Goal: Task Accomplishment & Management: Manage account settings

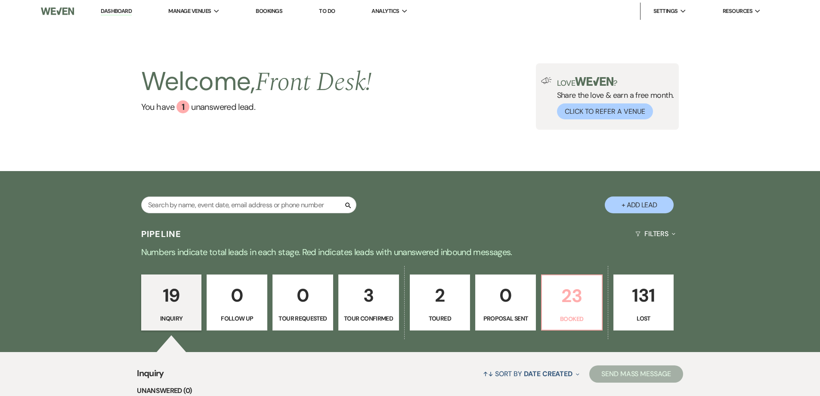
click at [569, 300] on p "23" at bounding box center [572, 295] width 50 height 29
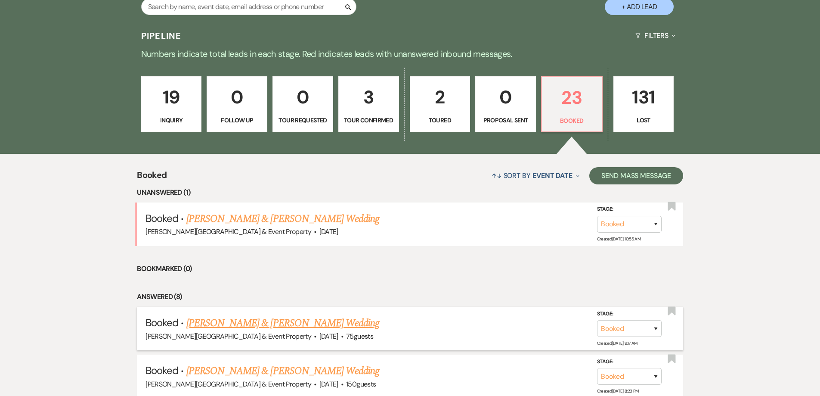
scroll to position [301, 0]
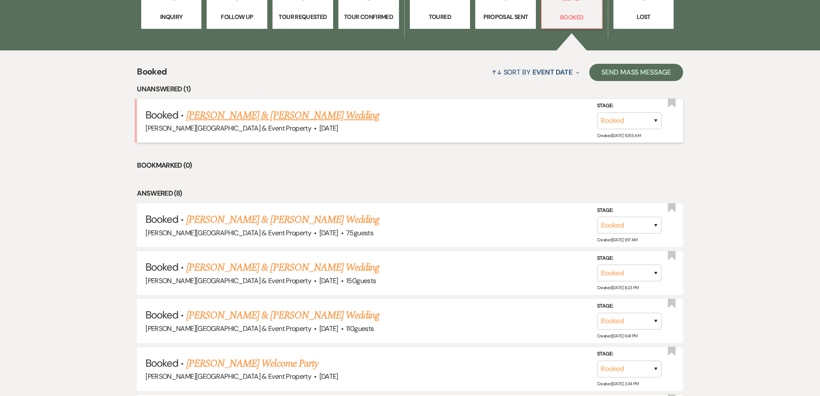
click at [315, 117] on link "[PERSON_NAME] & [PERSON_NAME] Wedding" at bounding box center [282, 115] width 193 height 15
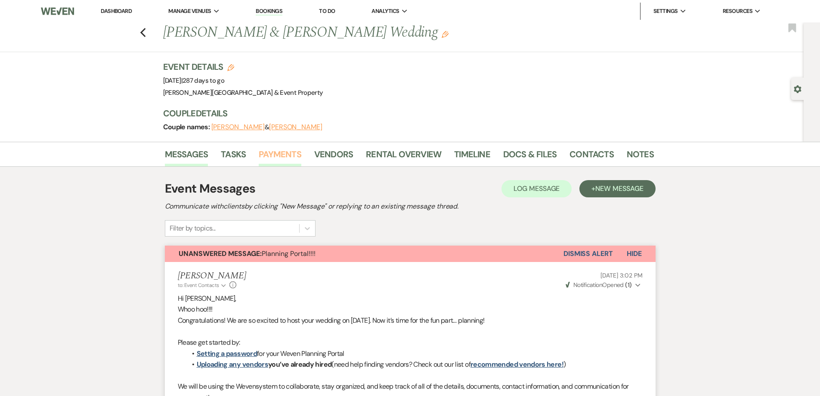
click at [282, 154] on link "Payments" at bounding box center [280, 156] width 43 height 19
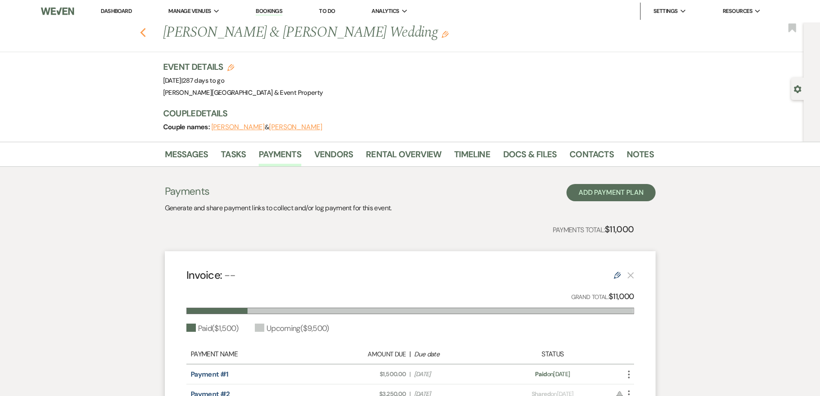
click at [146, 32] on icon "Previous" at bounding box center [143, 33] width 6 height 10
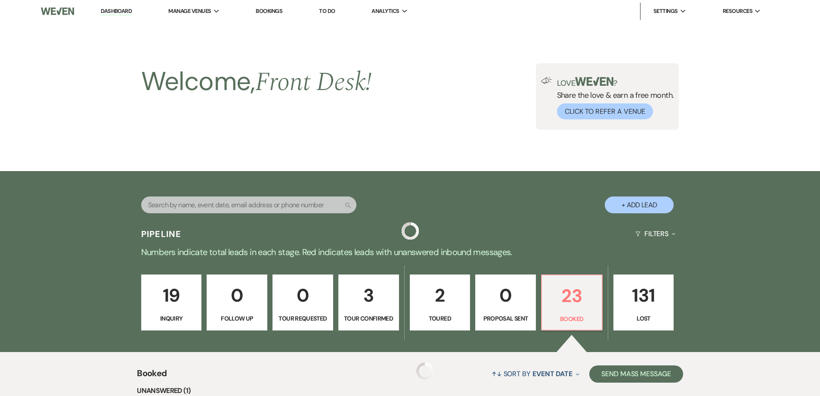
scroll to position [301, 0]
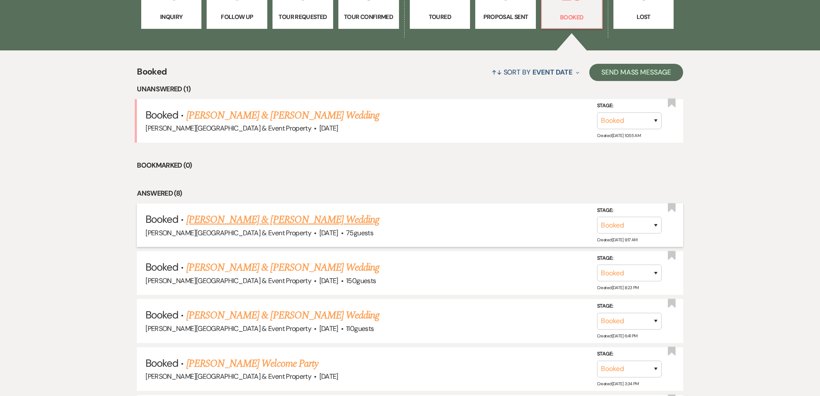
click at [282, 221] on link "[PERSON_NAME] & [PERSON_NAME] Wedding" at bounding box center [282, 219] width 193 height 15
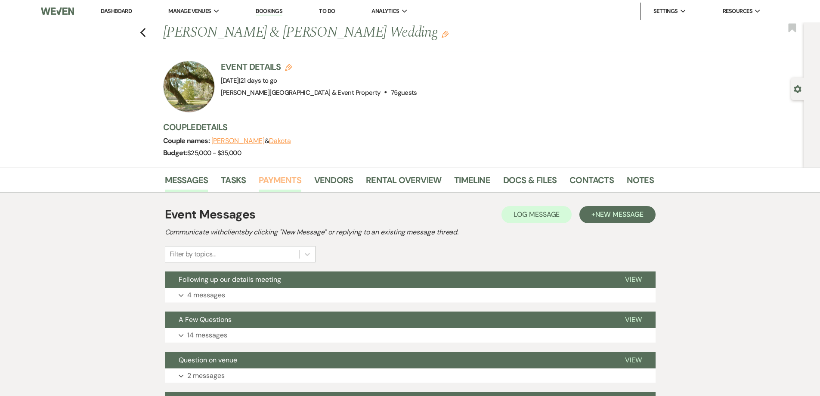
click at [282, 178] on link "Payments" at bounding box center [280, 182] width 43 height 19
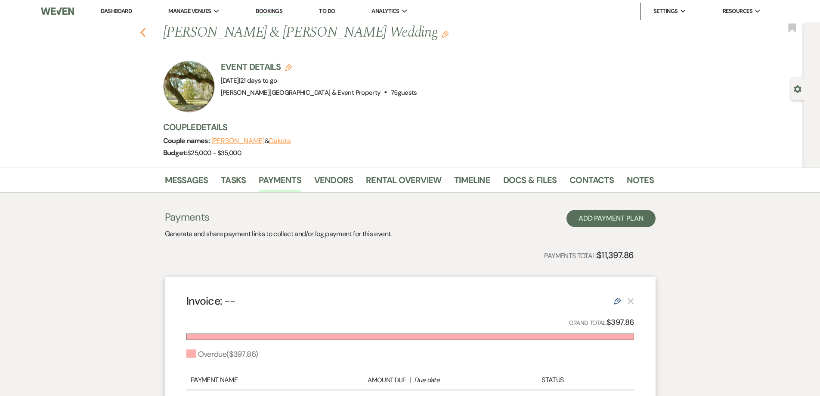
click at [144, 32] on use "button" at bounding box center [143, 32] width 6 height 9
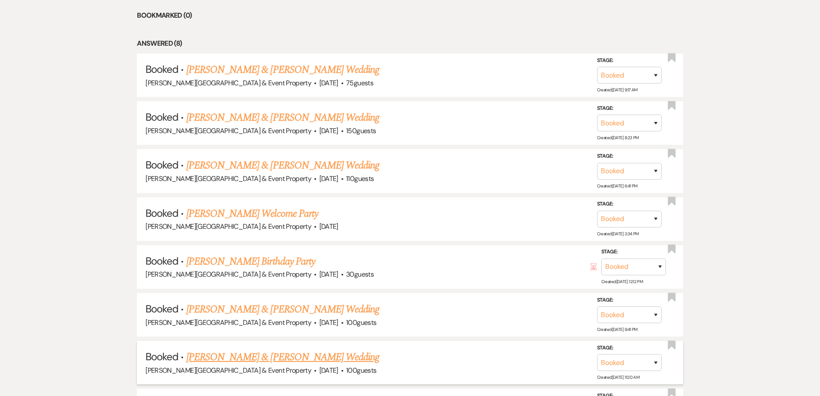
scroll to position [517, 0]
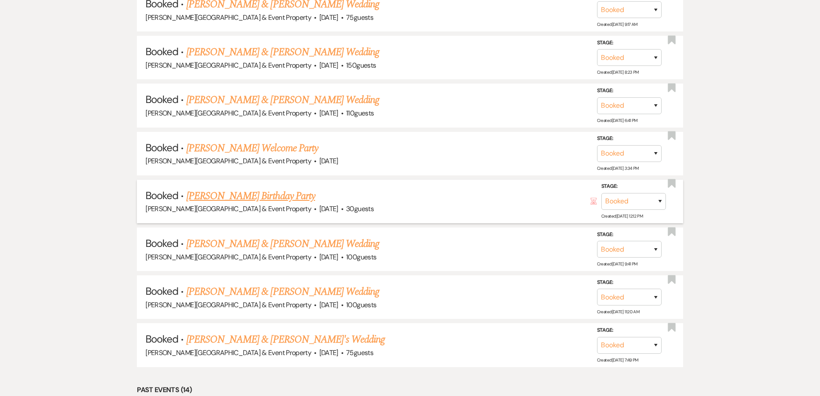
click at [251, 197] on link "[PERSON_NAME] Birthday Party" at bounding box center [250, 195] width 129 height 15
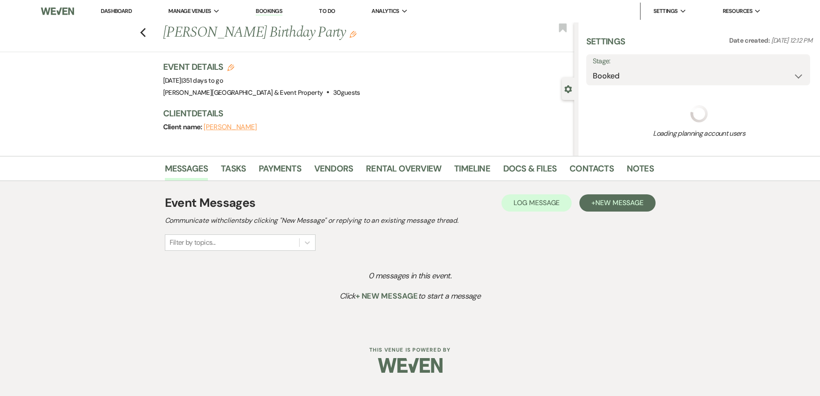
select select "12"
select select "4"
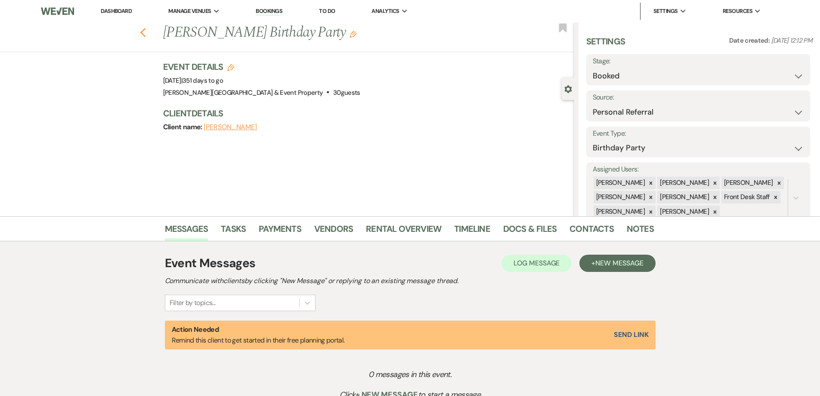
click at [146, 33] on icon "Previous" at bounding box center [143, 33] width 6 height 10
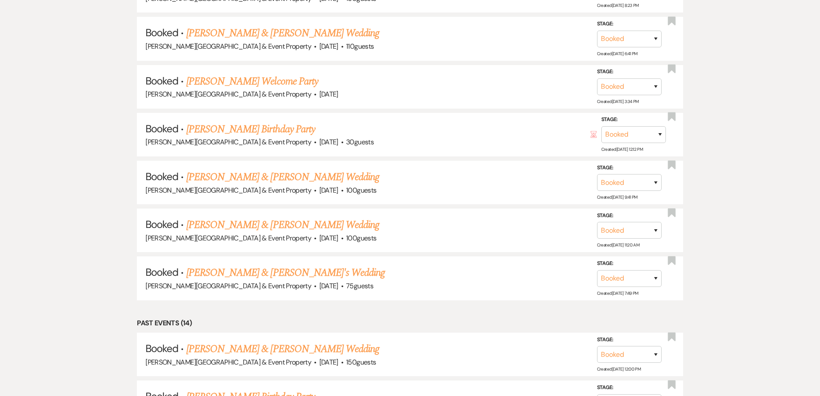
scroll to position [603, 0]
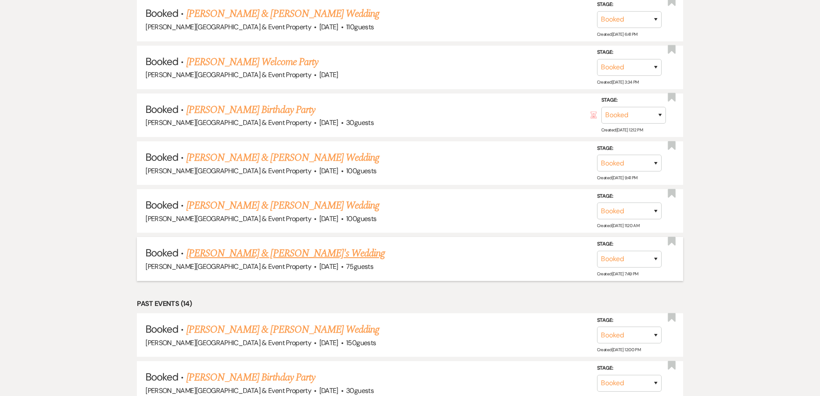
click at [301, 254] on link "[PERSON_NAME] & [PERSON_NAME]'s Wedding" at bounding box center [285, 252] width 199 height 15
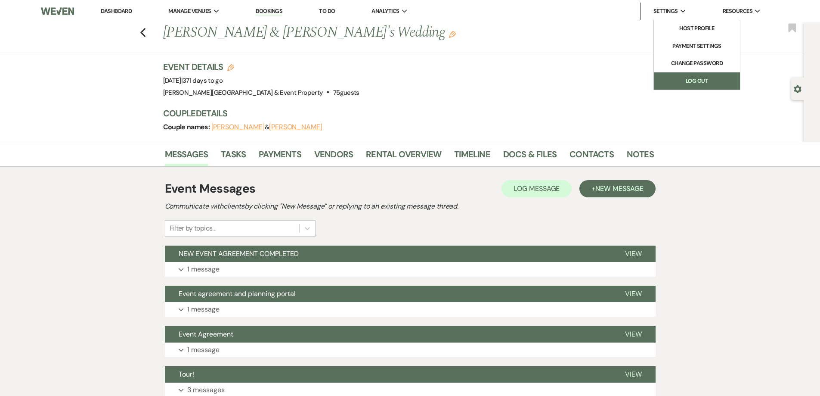
click at [690, 81] on link "Log Out" at bounding box center [697, 80] width 86 height 17
